Goal: Information Seeking & Learning: Find specific page/section

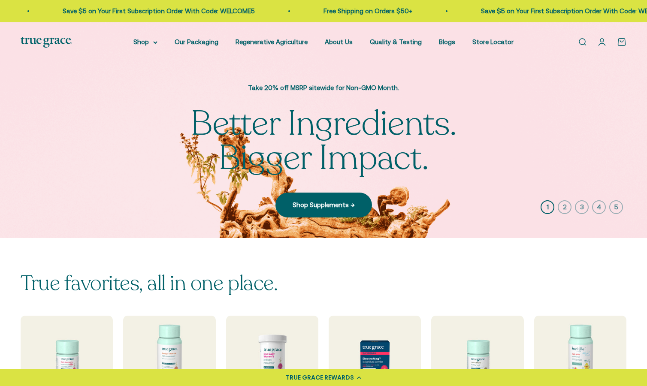
click at [582, 40] on link "Open search" at bounding box center [582, 41] width 9 height 9
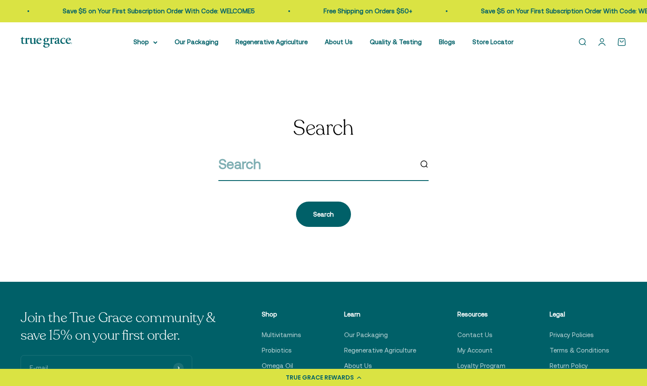
click at [265, 163] on input "search" at bounding box center [316, 164] width 194 height 22
type input "fuel"
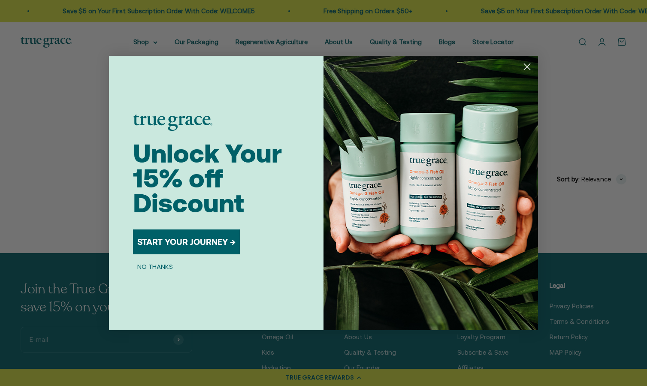
click at [530, 62] on circle "Close dialog" at bounding box center [527, 67] width 14 height 14
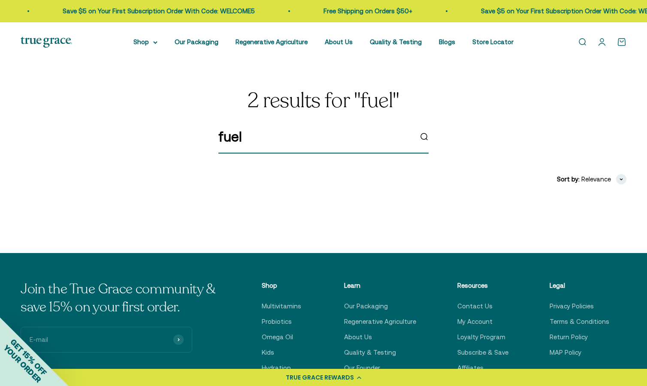
click at [270, 135] on input "fuel" at bounding box center [316, 137] width 194 height 22
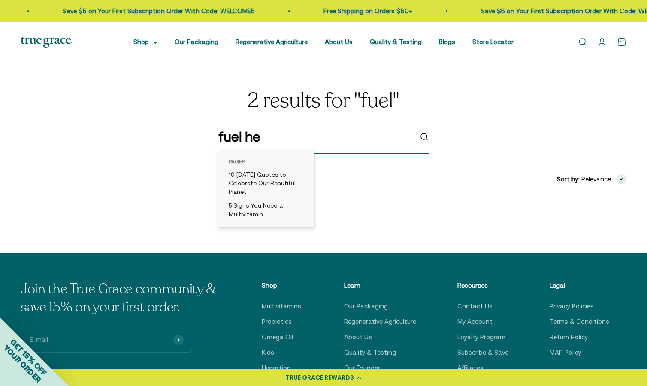
type input "fuel her"
